Goal: Task Accomplishment & Management: Use online tool/utility

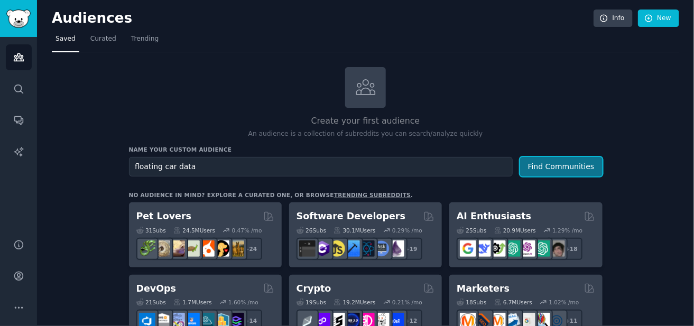
click at [548, 162] on button "Find Communities" at bounding box center [561, 167] width 82 height 20
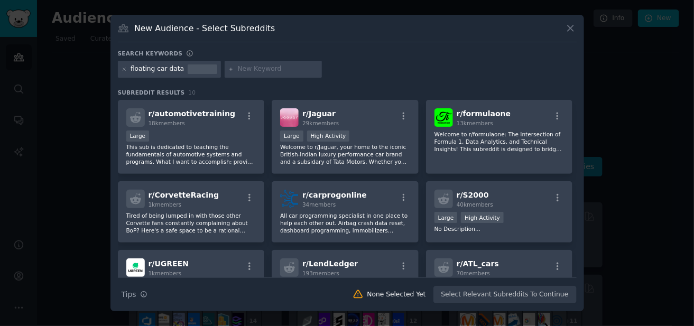
click at [219, 31] on h3 "New Audience - Select Subreddits" at bounding box center [204, 28] width 141 height 11
click at [229, 28] on h3 "New Audience - Select Subreddits" at bounding box center [204, 28] width 141 height 11
copy h3 "Subreddits"
click at [570, 27] on icon at bounding box center [571, 29] width 6 height 6
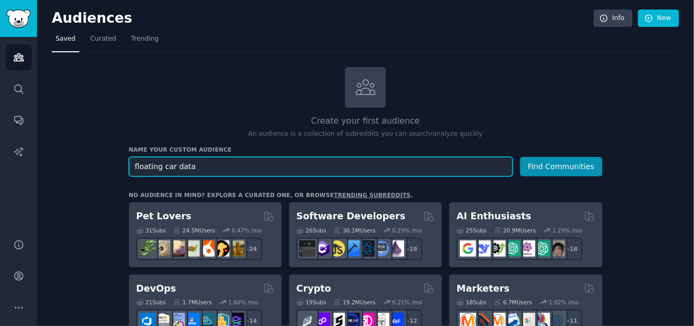
click at [177, 168] on input "floating car data" at bounding box center [321, 167] width 384 height 20
paste input "TrafficManagement"
type input "TrafficManagement"
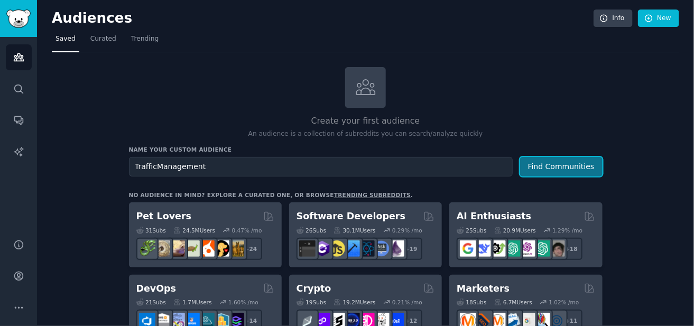
click at [543, 170] on button "Find Communities" at bounding box center [561, 167] width 82 height 20
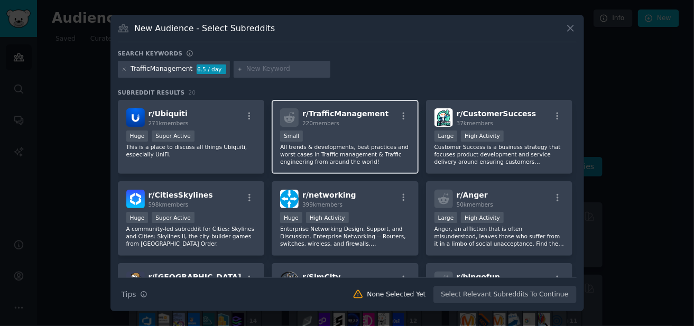
click at [327, 120] on span "220 members" at bounding box center [320, 123] width 37 height 6
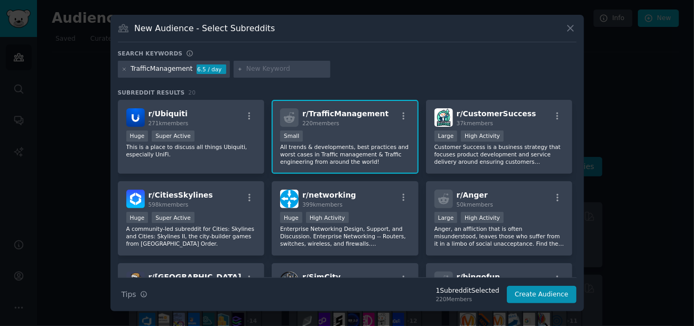
click at [254, 65] on input "text" at bounding box center [286, 69] width 80 height 10
paste input "RoadSafety"
type input "RoadSafety"
click at [280, 68] on input "RoadSafety" at bounding box center [286, 69] width 80 height 10
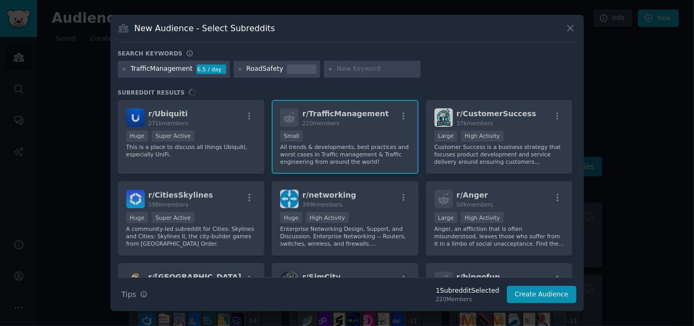
click at [247, 68] on div "RoadSafety" at bounding box center [264, 69] width 37 height 10
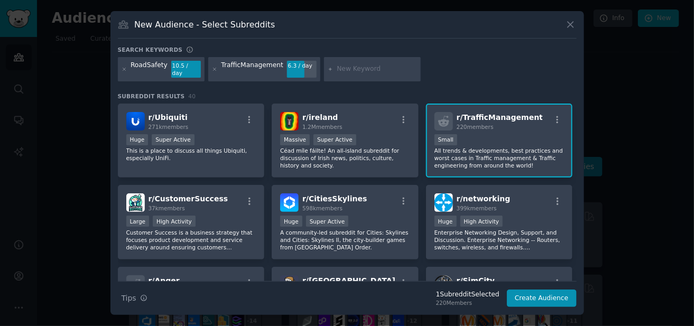
click at [144, 69] on div "RoadSafety" at bounding box center [149, 69] width 37 height 17
click at [124, 69] on icon at bounding box center [124, 69] width 3 height 3
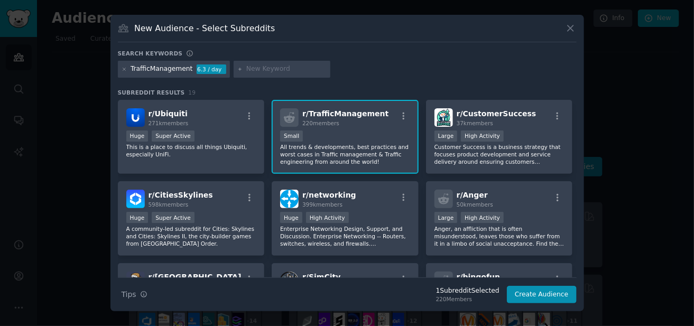
click at [160, 68] on div "TrafficManagement" at bounding box center [162, 69] width 62 height 10
click at [125, 68] on icon at bounding box center [125, 70] width 6 height 6
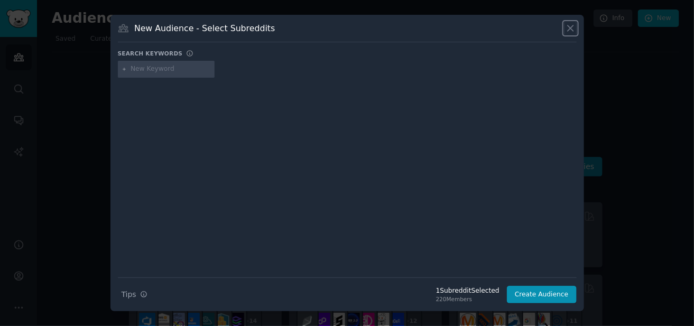
click at [569, 26] on icon at bounding box center [570, 28] width 11 height 11
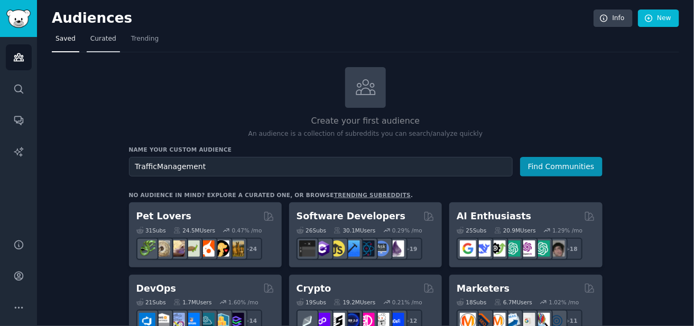
click at [103, 40] on span "Curated" at bounding box center [103, 39] width 26 height 10
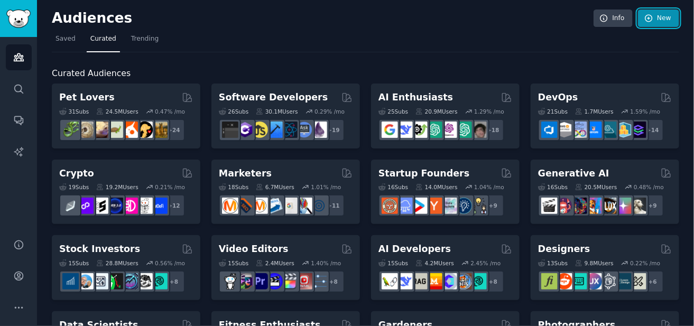
click at [650, 21] on icon at bounding box center [648, 18] width 7 height 7
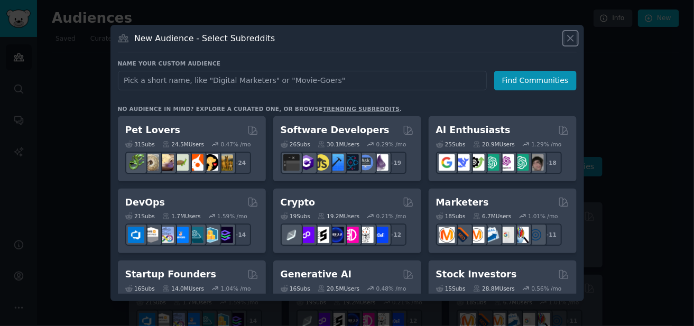
click at [571, 38] on icon at bounding box center [571, 38] width 6 height 6
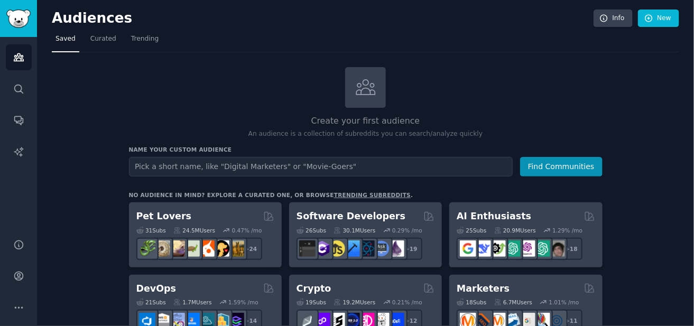
click at [59, 41] on span "Saved" at bounding box center [65, 39] width 20 height 10
click at [546, 169] on button "Find Communities" at bounding box center [561, 167] width 82 height 20
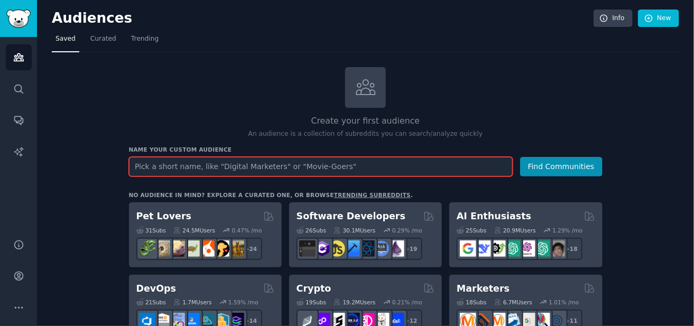
click at [192, 168] on input "text" at bounding box center [321, 167] width 384 height 20
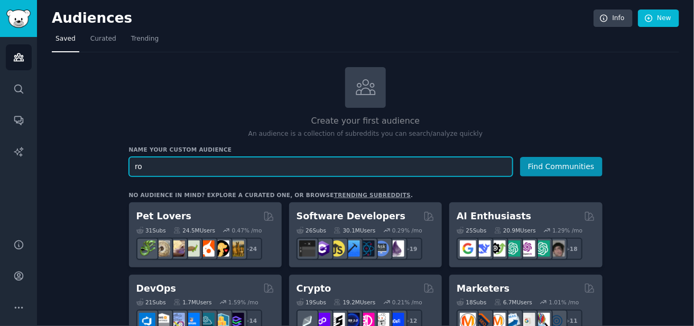
type input "r"
paste input "RoadSafety"
type input "RoadSafety"
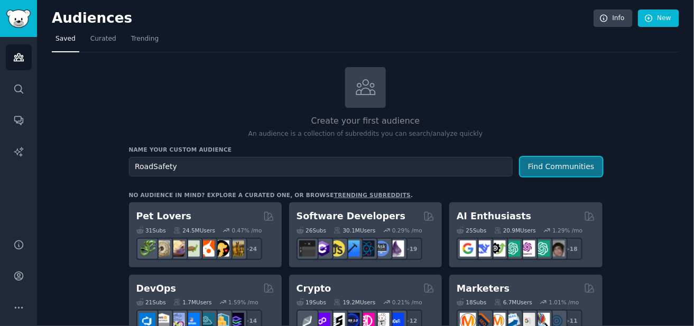
click at [559, 164] on button "Find Communities" at bounding box center [561, 167] width 82 height 20
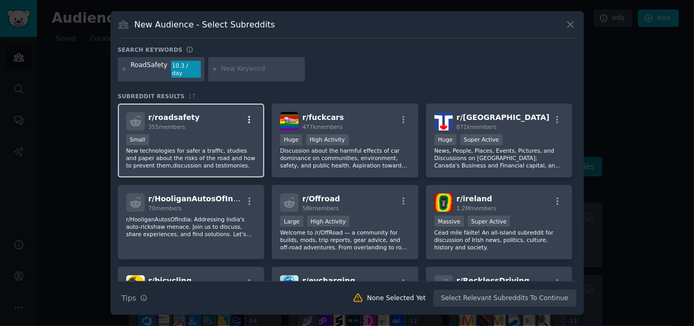
click at [248, 118] on icon "button" at bounding box center [250, 120] width 10 height 10
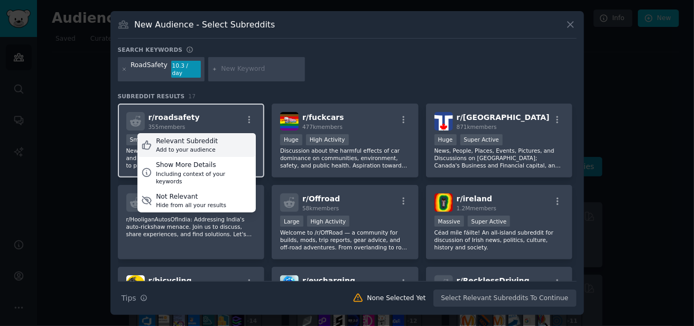
click at [188, 138] on div "Relevant Subreddit" at bounding box center [187, 142] width 62 height 10
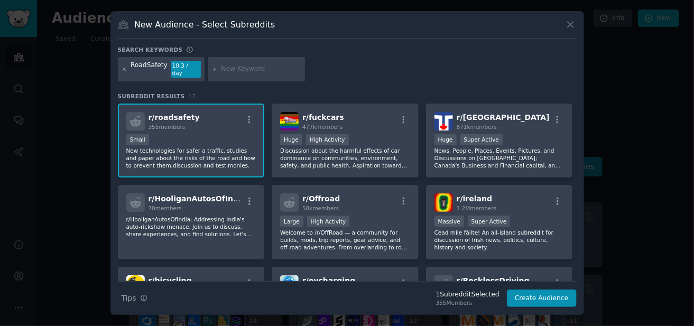
click at [122, 70] on icon at bounding box center [125, 70] width 6 height 6
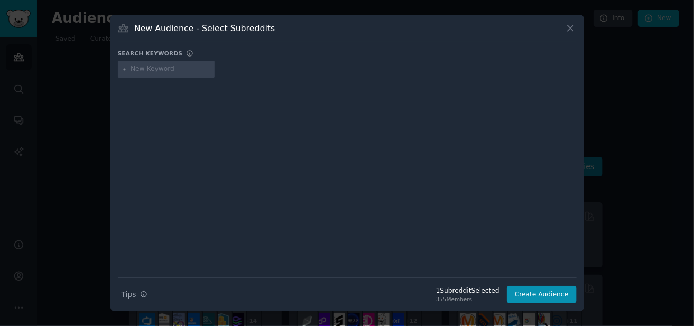
click at [175, 69] on input "text" at bounding box center [171, 69] width 80 height 10
paste input "TrafficManagement"
click at [178, 71] on input "TrafficManagement" at bounding box center [171, 69] width 80 height 10
click at [184, 71] on input "TrafficManagement" at bounding box center [171, 69] width 80 height 10
type input "TrafficManagement"
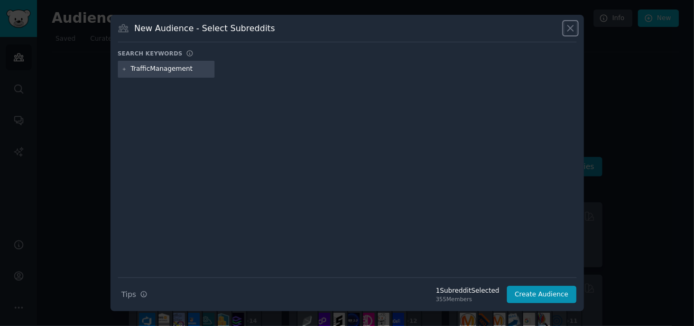
click at [567, 31] on icon at bounding box center [570, 28] width 11 height 11
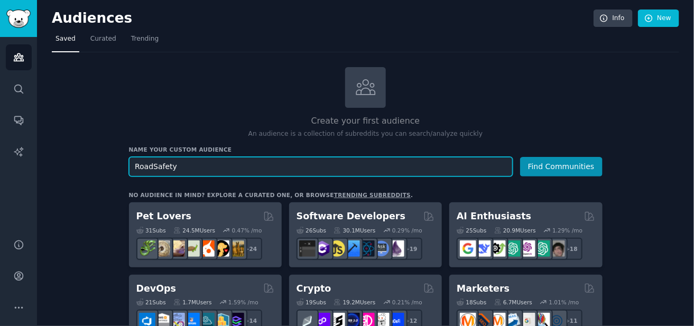
click at [210, 168] on input "RoadSafety" at bounding box center [321, 167] width 384 height 20
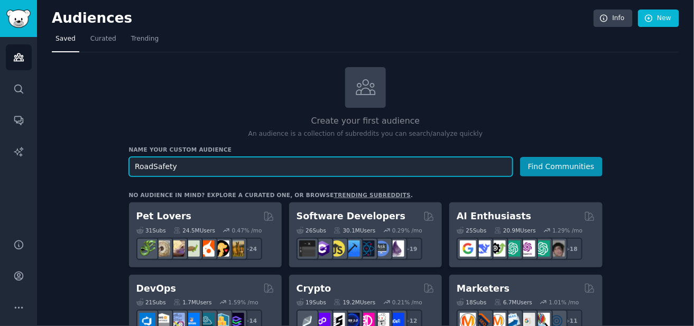
paste input "TrafficManagement"
type input "TrafficManagement"
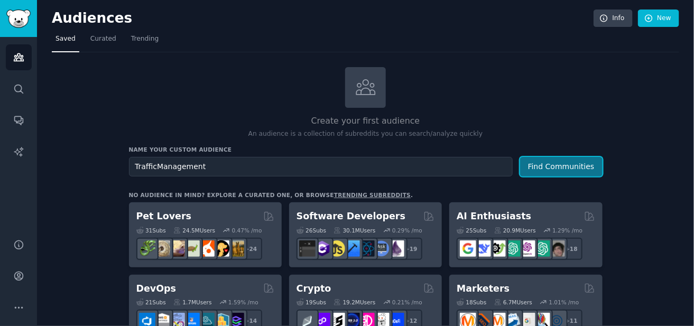
click at [575, 164] on button "Find Communities" at bounding box center [561, 167] width 82 height 20
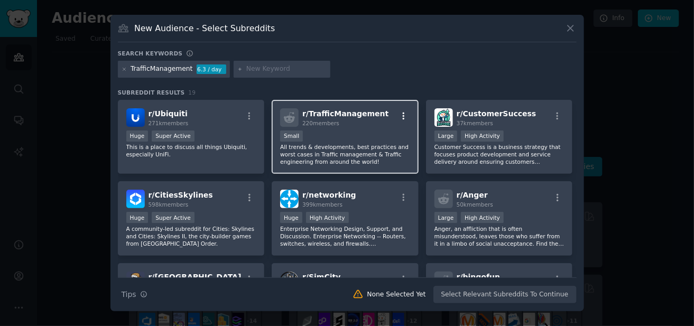
click at [404, 116] on icon "button" at bounding box center [404, 117] width 10 height 10
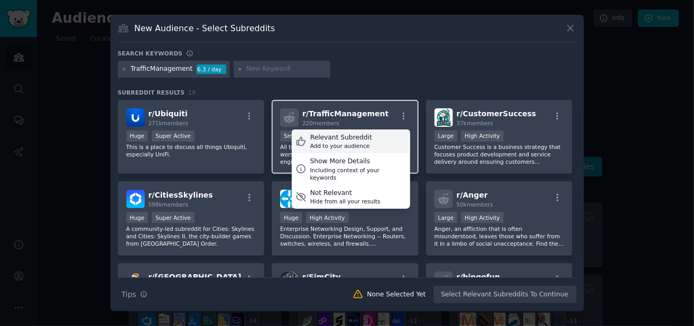
click at [355, 139] on div "Relevant Subreddit" at bounding box center [341, 138] width 62 height 10
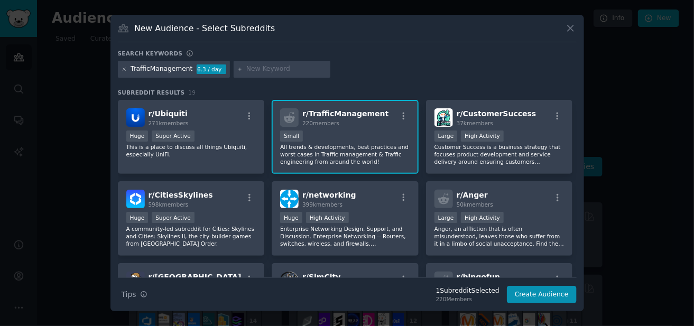
click at [125, 70] on icon at bounding box center [124, 69] width 3 height 3
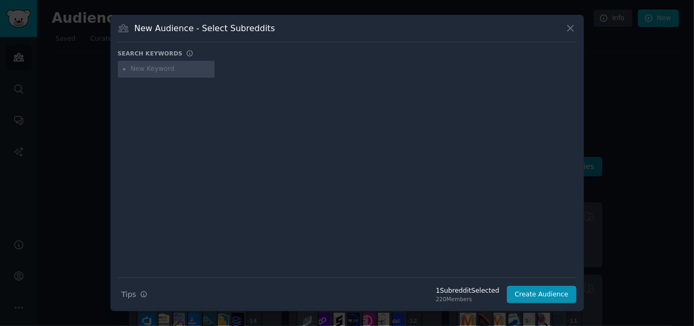
click at [146, 69] on input "text" at bounding box center [171, 69] width 80 height 10
type input "roadsafety"
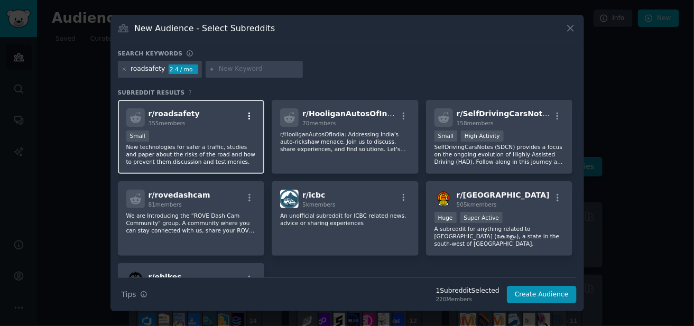
click at [249, 115] on icon "button" at bounding box center [249, 115] width 2 height 7
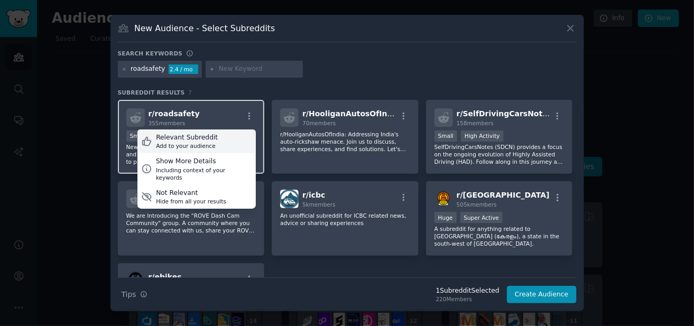
click at [193, 139] on div "Relevant Subreddit" at bounding box center [187, 138] width 62 height 10
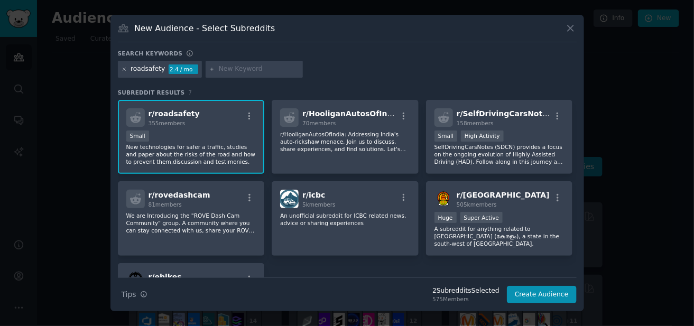
click at [124, 71] on icon at bounding box center [125, 70] width 6 height 6
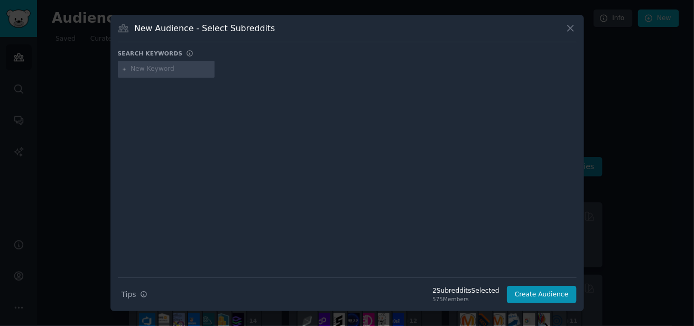
click at [139, 70] on input "text" at bounding box center [171, 69] width 80 height 10
paste input "TransportationAnalytics"
type input "TransportationAnalytics"
click at [202, 72] on input "TransportationAnalytics" at bounding box center [171, 69] width 80 height 10
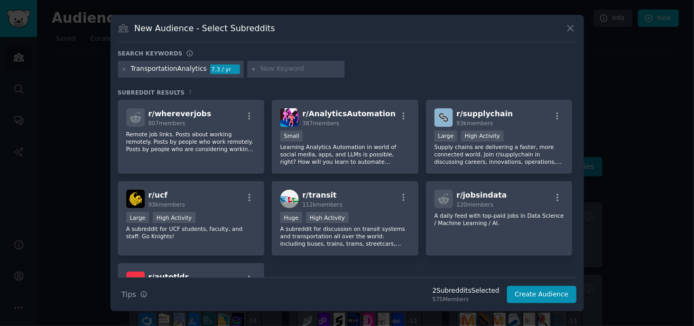
click at [168, 65] on div "TransportationAnalytics" at bounding box center [169, 69] width 76 height 10
click at [124, 72] on icon at bounding box center [125, 70] width 6 height 6
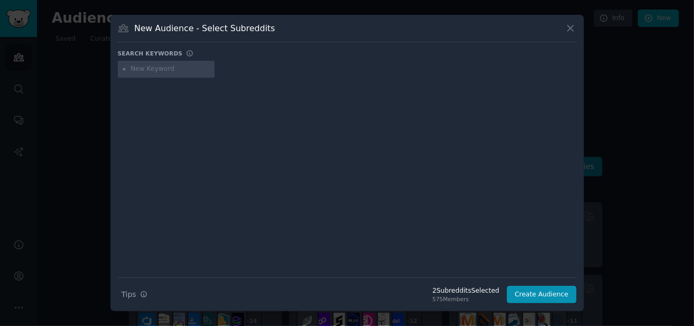
click at [149, 69] on input "text" at bounding box center [171, 69] width 80 height 10
paste input "SmartCities"
type input "SmartCities"
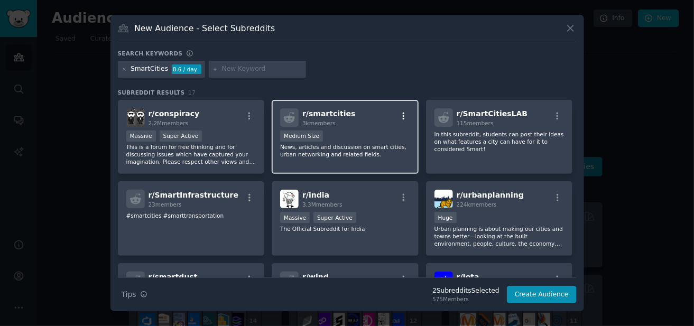
click at [403, 116] on icon "button" at bounding box center [404, 115] width 2 height 7
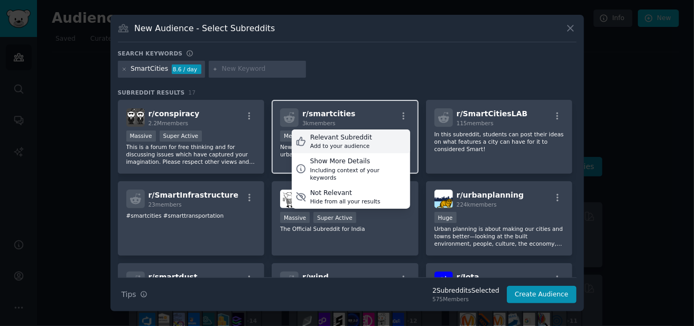
click at [348, 138] on div "Relevant Subreddit" at bounding box center [341, 138] width 62 height 10
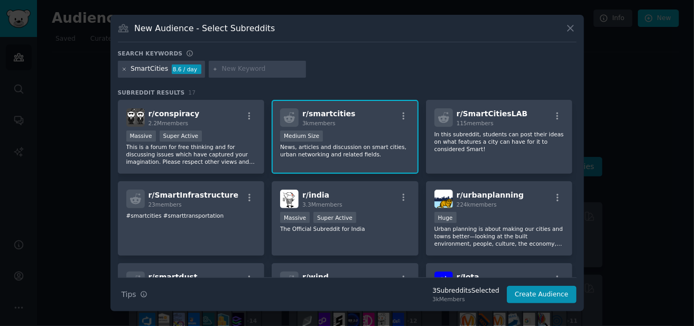
click at [125, 69] on icon at bounding box center [125, 70] width 6 height 6
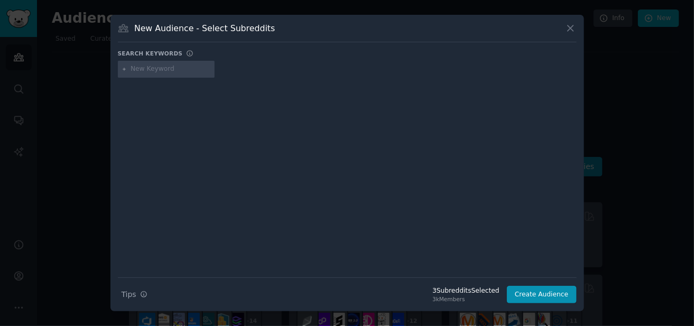
click at [155, 67] on input "text" at bounding box center [171, 69] width 80 height 10
paste input "UrbanPlanning"
type input "UrbanPlanning"
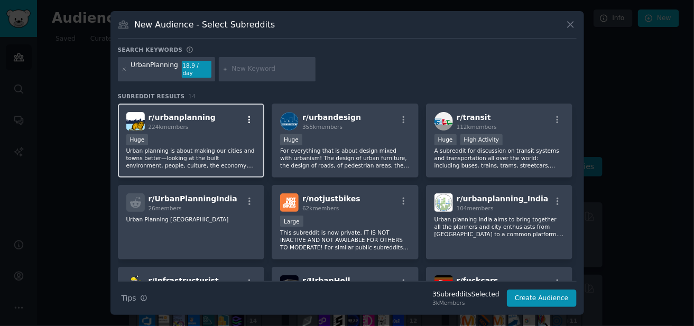
click at [247, 115] on icon "button" at bounding box center [250, 120] width 10 height 10
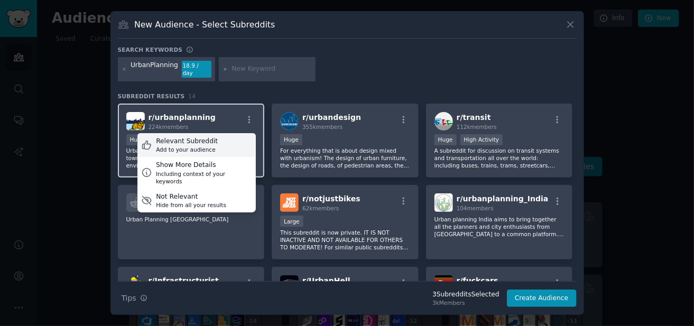
click at [187, 141] on div "Relevant Subreddit" at bounding box center [187, 142] width 62 height 10
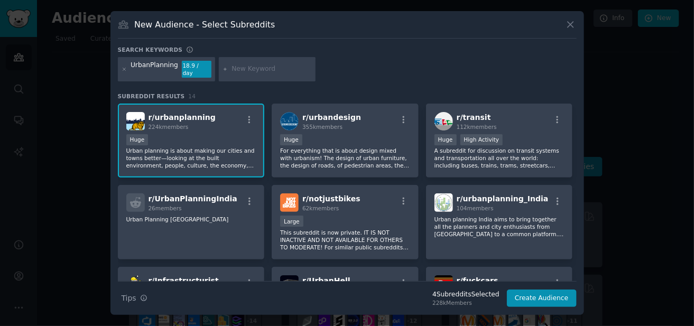
click at [122, 69] on icon at bounding box center [125, 70] width 6 height 6
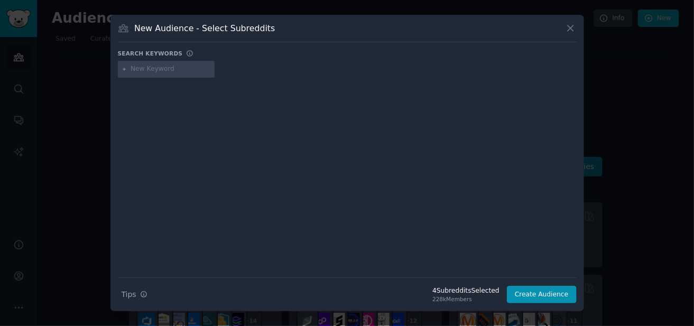
click at [156, 69] on input "text" at bounding box center [171, 69] width 80 height 10
paste input "VehicleData"
type input "VehicleData"
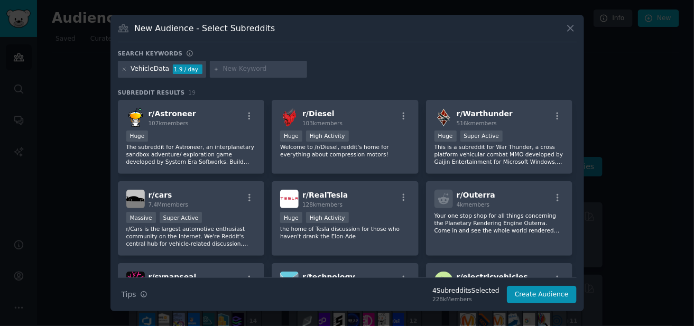
click at [127, 69] on div "VehicleData 1.9 / day" at bounding box center [162, 69] width 89 height 17
click at [125, 69] on icon at bounding box center [125, 70] width 6 height 6
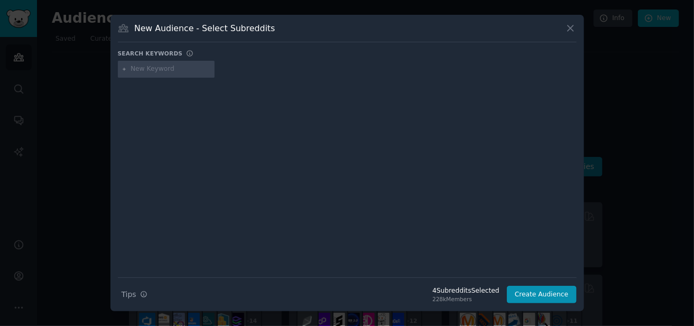
click at [151, 69] on input "text" at bounding box center [171, 69] width 80 height 10
paste input "Geospatial"
type input "Geospatial"
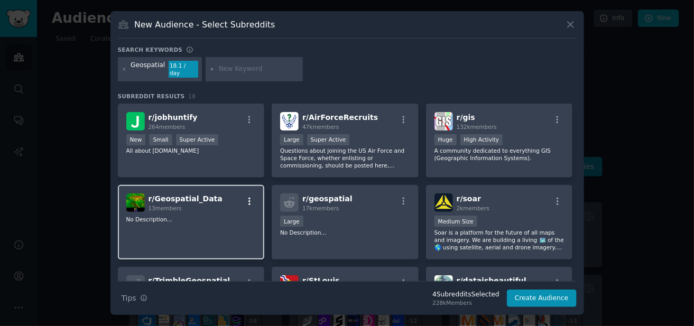
click at [248, 198] on icon "button" at bounding box center [249, 201] width 2 height 7
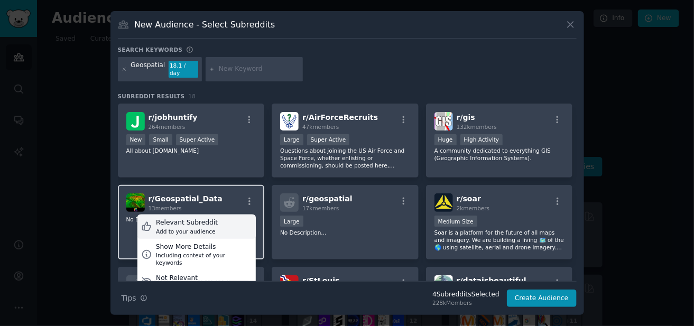
click at [203, 220] on div "Relevant Subreddit" at bounding box center [187, 223] width 62 height 10
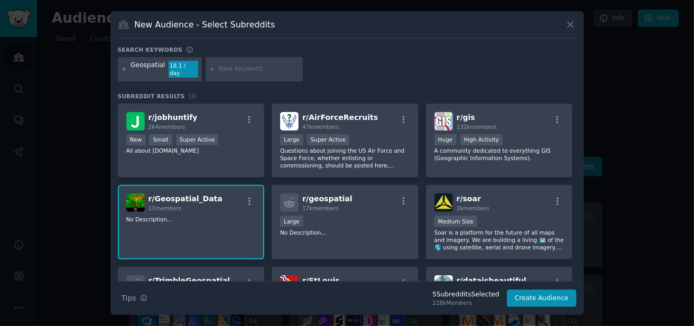
click at [122, 68] on icon at bounding box center [125, 70] width 6 height 6
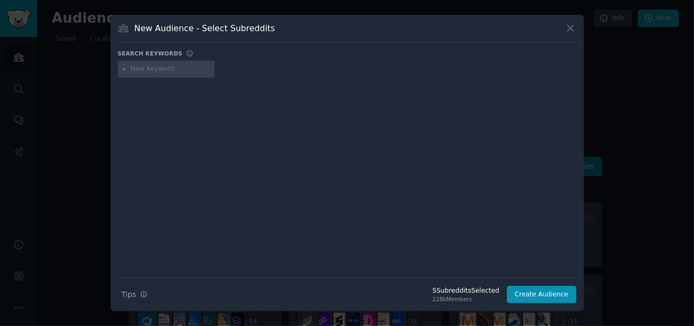
click at [145, 67] on input "text" at bounding box center [171, 69] width 80 height 10
paste input "LocationIntelligence"
type input "LocationIntelligence"
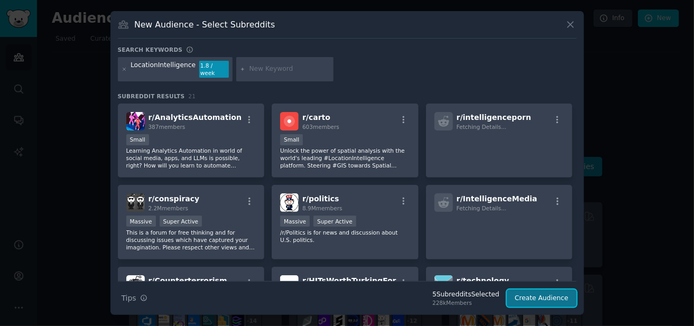
click at [523, 294] on button "Create Audience" at bounding box center [542, 299] width 70 height 18
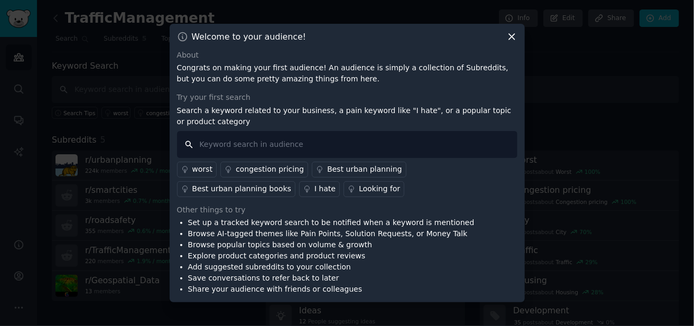
click at [220, 146] on input "text" at bounding box center [347, 144] width 340 height 27
type input "data"
click at [221, 147] on input "data" at bounding box center [347, 144] width 340 height 27
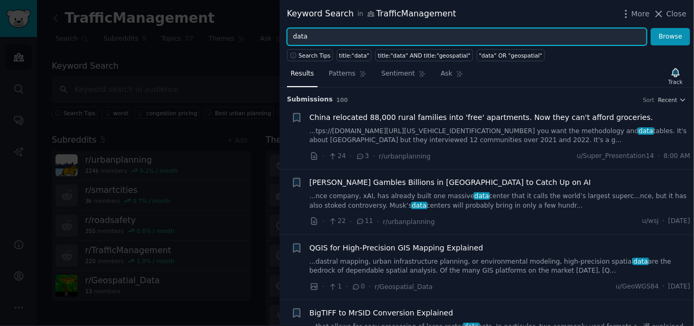
drag, startPoint x: 306, startPoint y: 40, endPoint x: 279, endPoint y: 39, distance: 27.0
click at [279, 39] on div "Keyword Search in TrafficManagement More Close data Browse Search Tips title:"d…" at bounding box center [347, 163] width 694 height 326
type input "vehicle"
click at [651, 28] on button "Browse" at bounding box center [671, 37] width 40 height 18
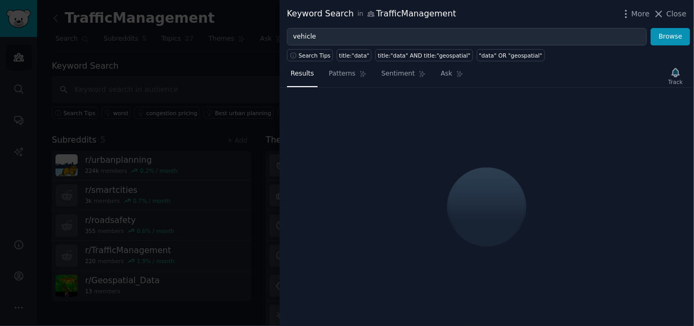
click at [397, 15] on div "Keyword Search in TrafficManagement" at bounding box center [371, 13] width 169 height 13
click at [632, 14] on icon "button" at bounding box center [626, 13] width 11 height 11
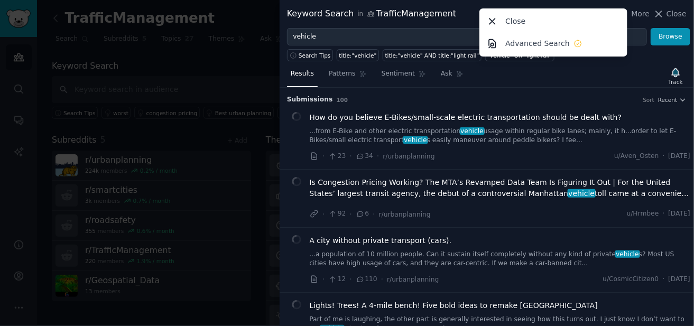
click at [677, 12] on span "Close" at bounding box center [676, 13] width 20 height 11
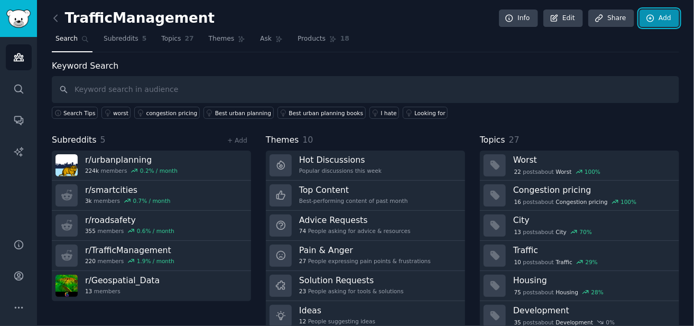
click at [662, 13] on link "Add" at bounding box center [660, 19] width 40 height 18
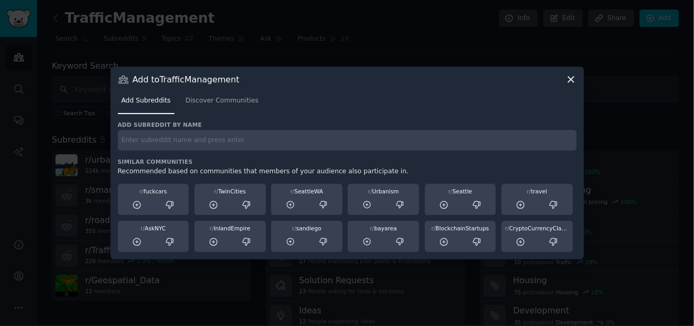
click at [569, 80] on icon at bounding box center [571, 79] width 11 height 11
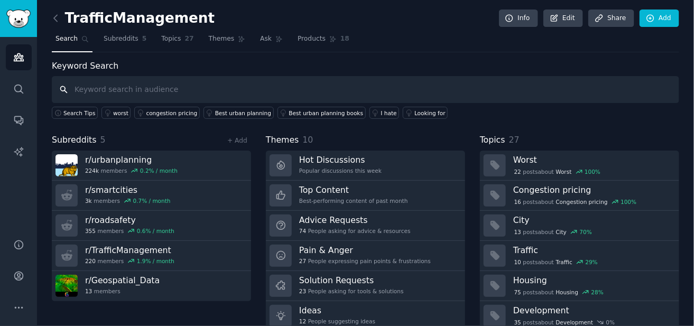
click at [127, 89] on input "text" at bounding box center [365, 89] width 627 height 27
type input "vehicle"
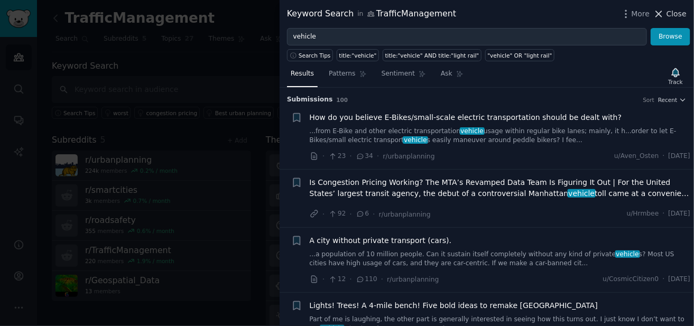
click at [681, 14] on span "Close" at bounding box center [676, 13] width 20 height 11
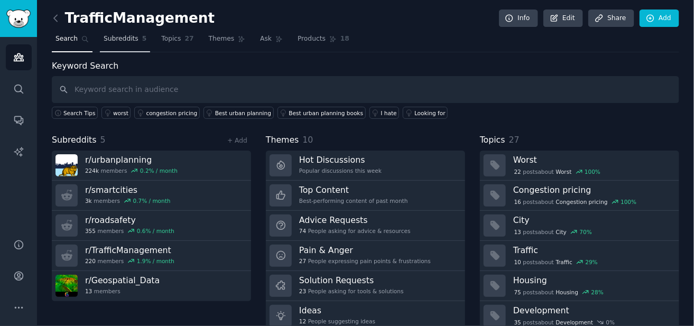
click at [112, 40] on span "Subreddits" at bounding box center [121, 39] width 35 height 10
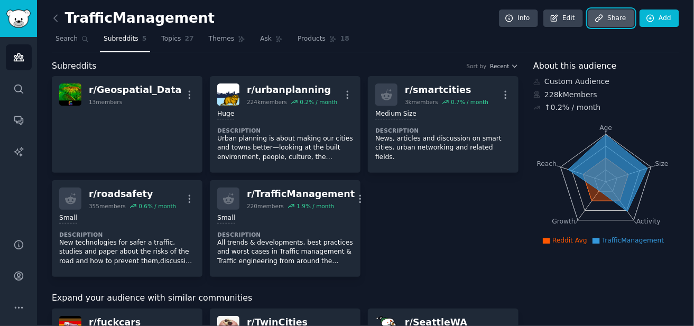
click at [602, 23] on link "Share" at bounding box center [610, 19] width 45 height 18
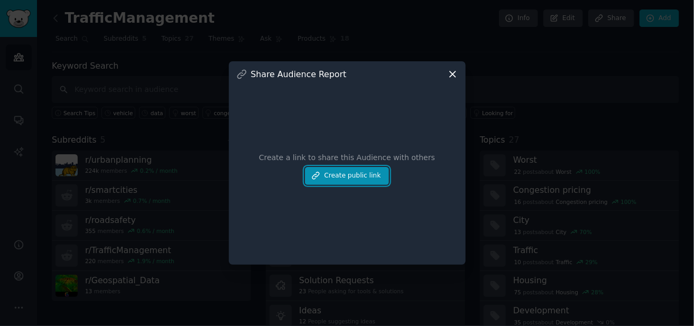
click at [334, 180] on button "Create public link" at bounding box center [347, 176] width 84 height 18
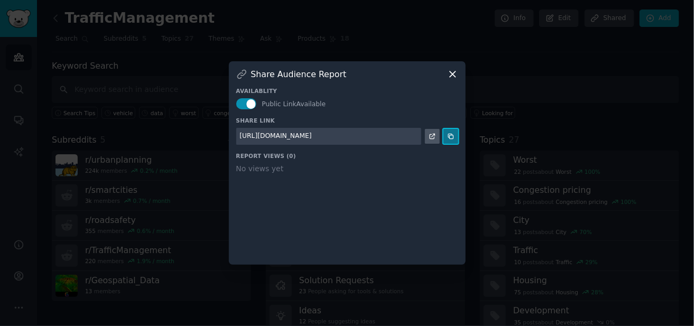
click at [453, 136] on icon at bounding box center [450, 136] width 5 height 5
click at [451, 73] on icon at bounding box center [453, 74] width 6 height 6
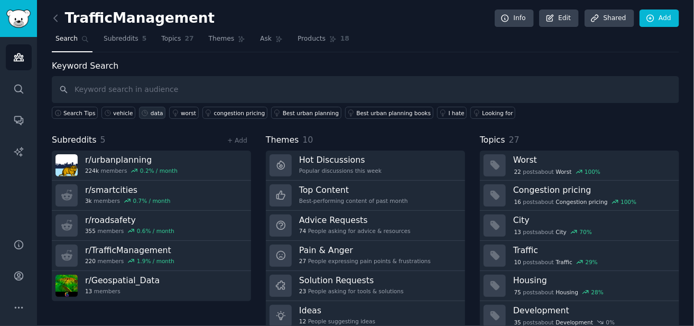
click at [151, 113] on div "data" at bounding box center [157, 112] width 13 height 7
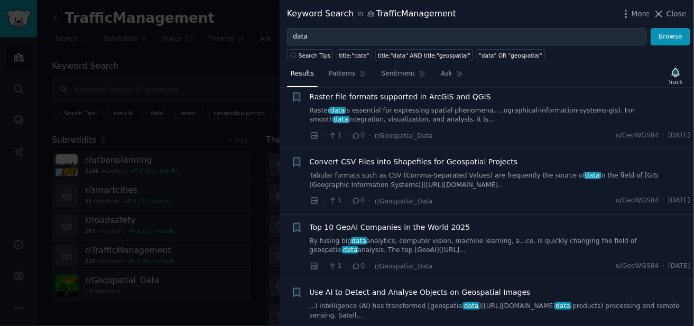
scroll to position [4968, 0]
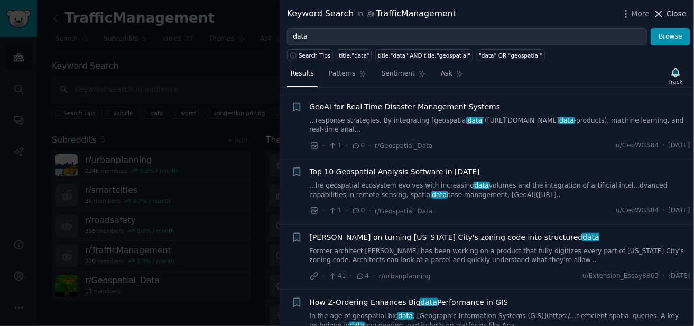
click at [668, 14] on button "Close" at bounding box center [669, 13] width 33 height 11
